Goal: Check status: Check status

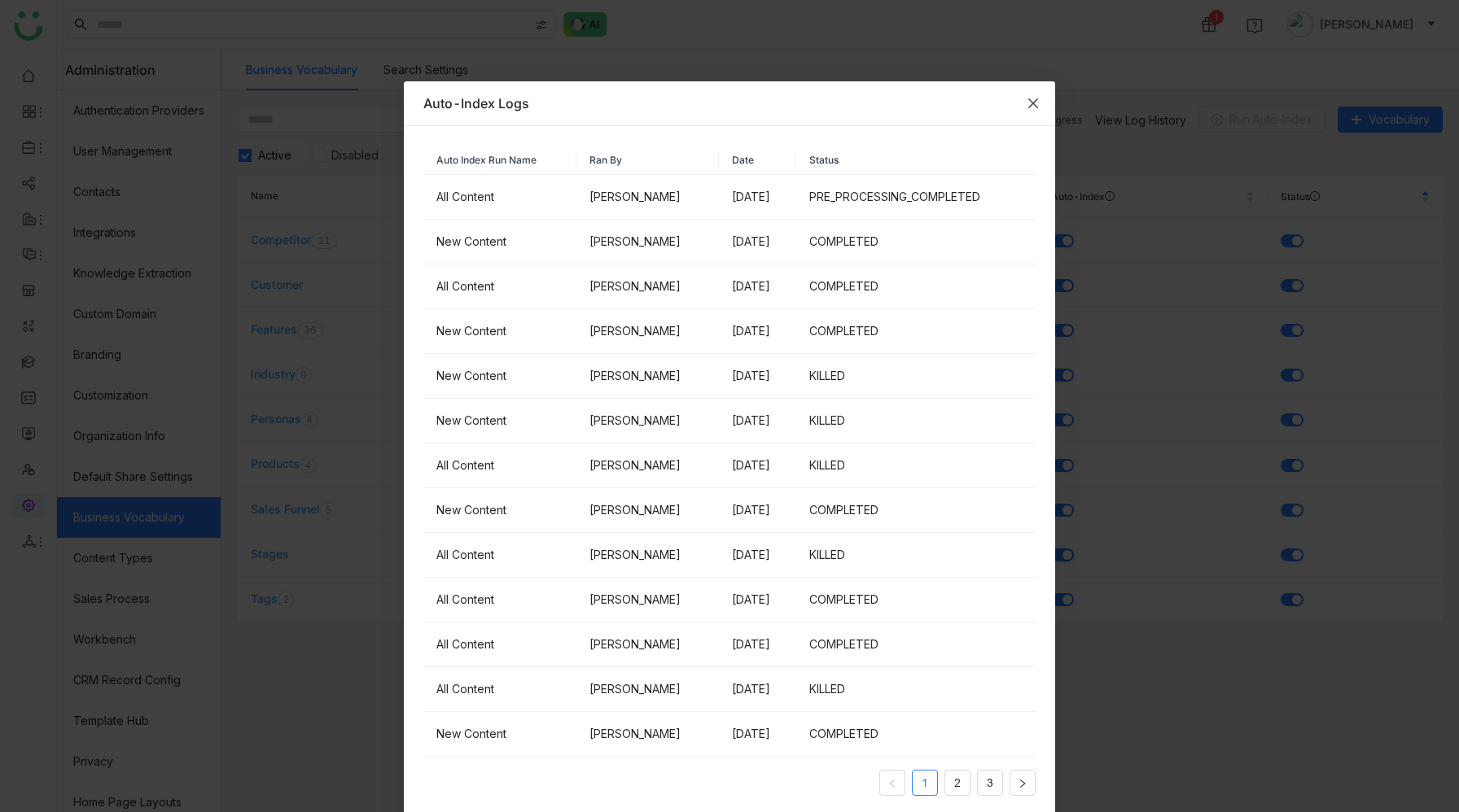
click at [1032, 103] on icon "Close" at bounding box center [1033, 103] width 10 height 10
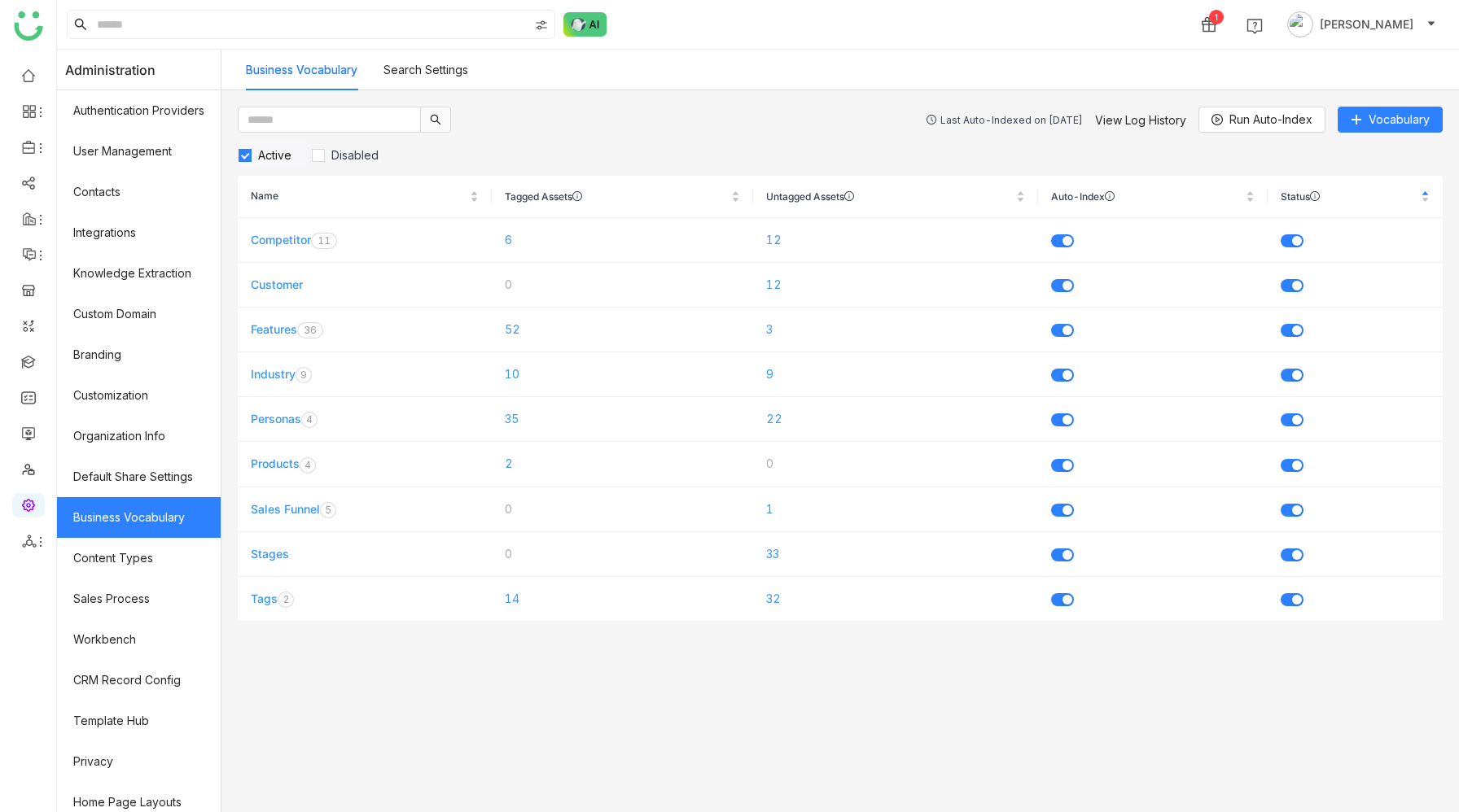
click at [1139, 110] on div "Last Auto-Indexed on [DATE] View Log History Run Auto-Index Vocabulary" at bounding box center [1184, 120] width 516 height 26
click at [1139, 114] on link "View Log History" at bounding box center [1140, 120] width 91 height 14
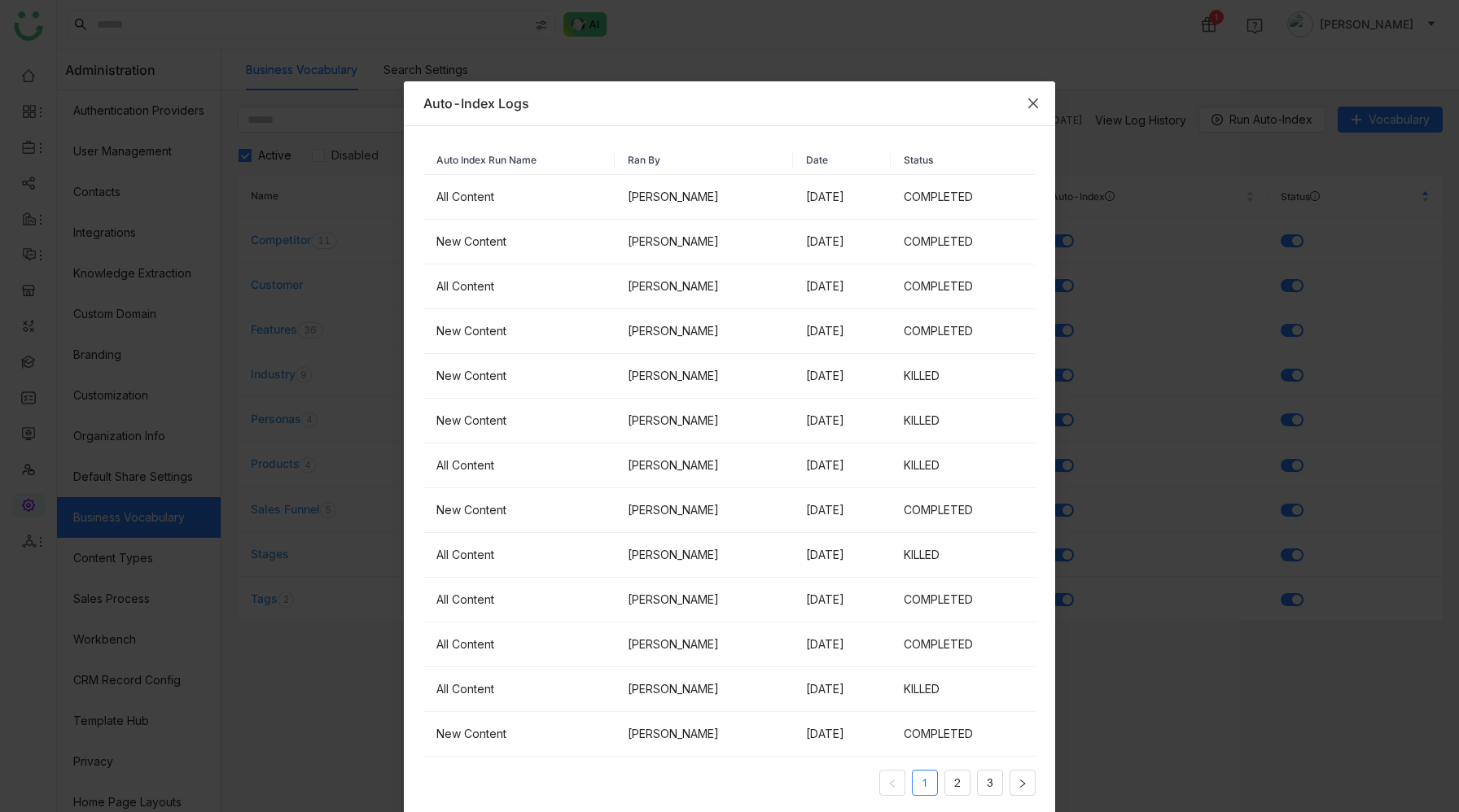
click at [1036, 106] on icon "Close" at bounding box center [1033, 103] width 10 height 10
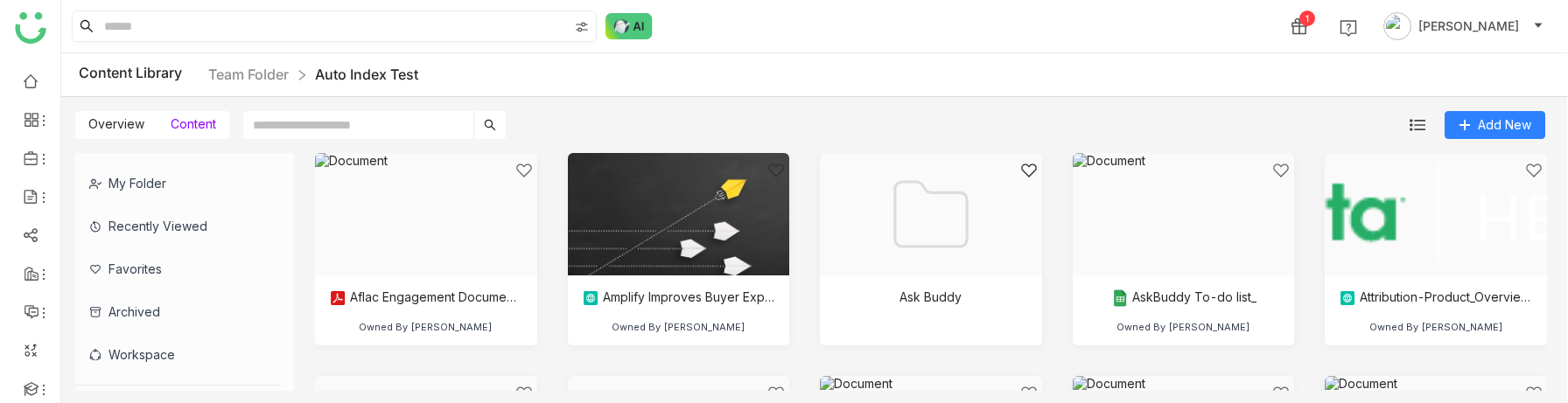
scroll to position [3982, 0]
